Goal: Information Seeking & Learning: Check status

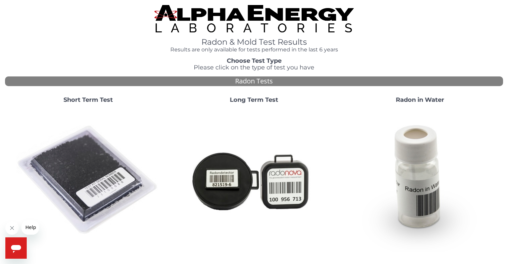
click at [104, 156] on img at bounding box center [88, 181] width 144 height 144
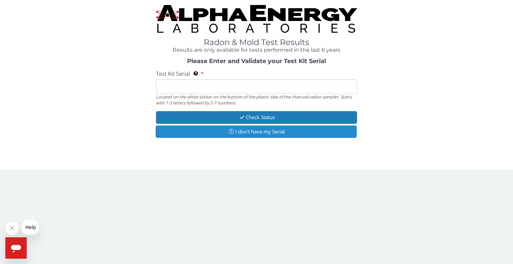
click at [294, 134] on button "I don't have my Serial" at bounding box center [256, 132] width 201 height 12
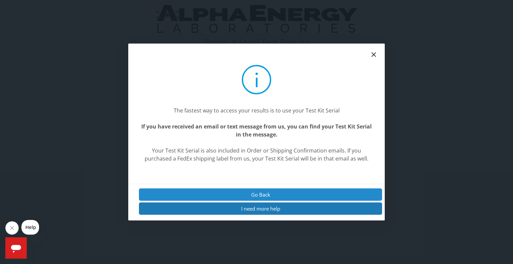
click at [307, 200] on button "Go Back" at bounding box center [260, 195] width 243 height 12
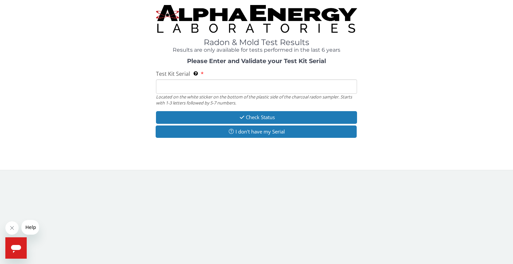
click at [226, 89] on input "Test Kit Serial Located on the white sticker on the bottom of the plastic side …" at bounding box center [256, 87] width 201 height 14
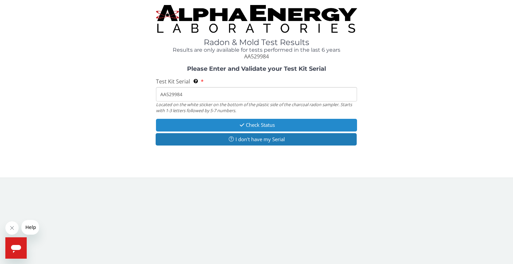
type input "AA529984"
click at [247, 123] on button "Check Status" at bounding box center [256, 125] width 201 height 12
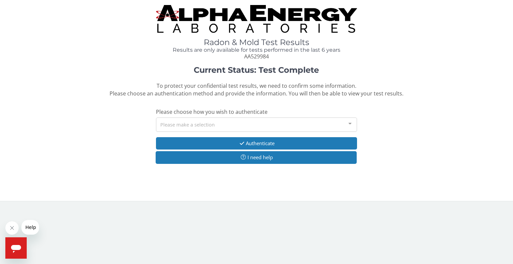
click at [217, 126] on div "Please make a selection" at bounding box center [256, 125] width 201 height 14
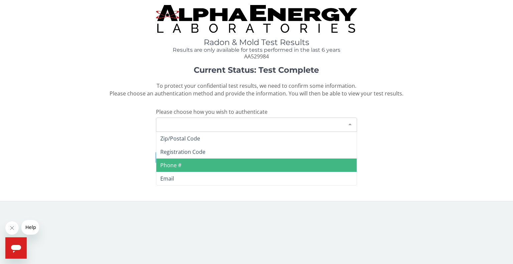
click at [178, 164] on span "Phone #" at bounding box center [170, 165] width 21 height 7
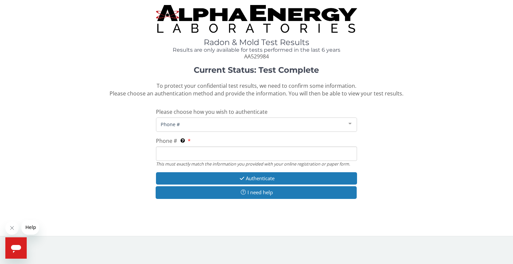
click at [198, 155] on input "Phone # This must exactly match the information you provided with your online r…" at bounding box center [256, 154] width 201 height 14
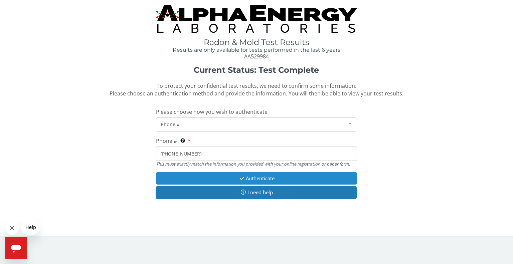
type input "[PHONE_NUMBER]"
click at [223, 179] on button "Authenticate" at bounding box center [256, 178] width 201 height 12
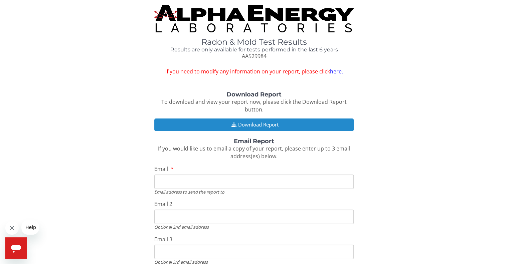
click at [241, 124] on button "Download Report" at bounding box center [253, 125] width 199 height 12
